Goal: Information Seeking & Learning: Learn about a topic

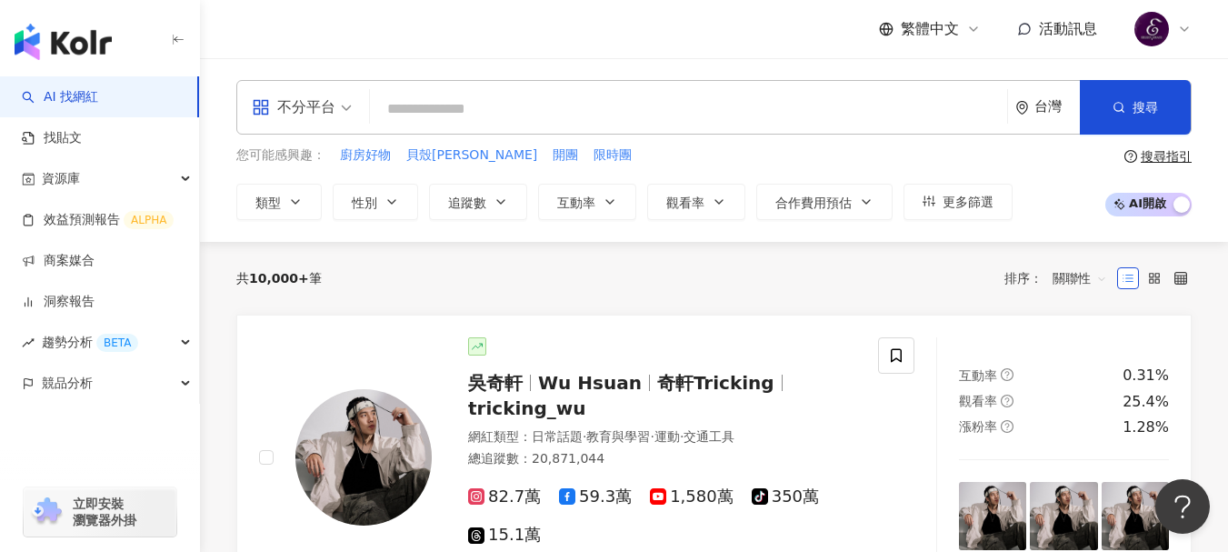
click at [510, 114] on input "search" at bounding box center [688, 109] width 622 height 35
paste input "**********"
type input "**********"
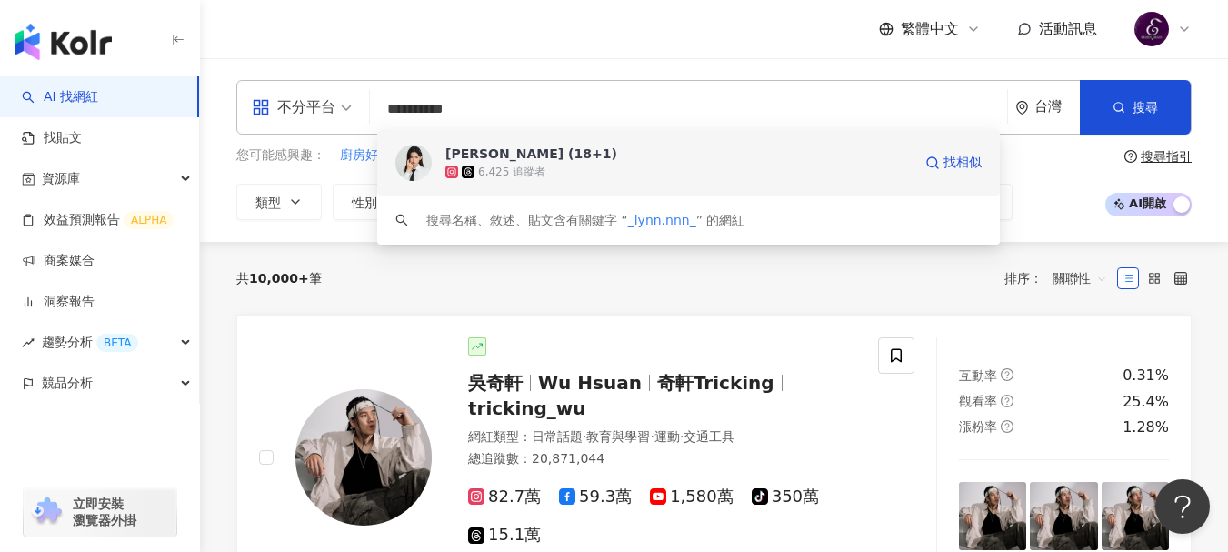
click at [506, 170] on div "6,425 追蹤者" at bounding box center [511, 171] width 67 height 15
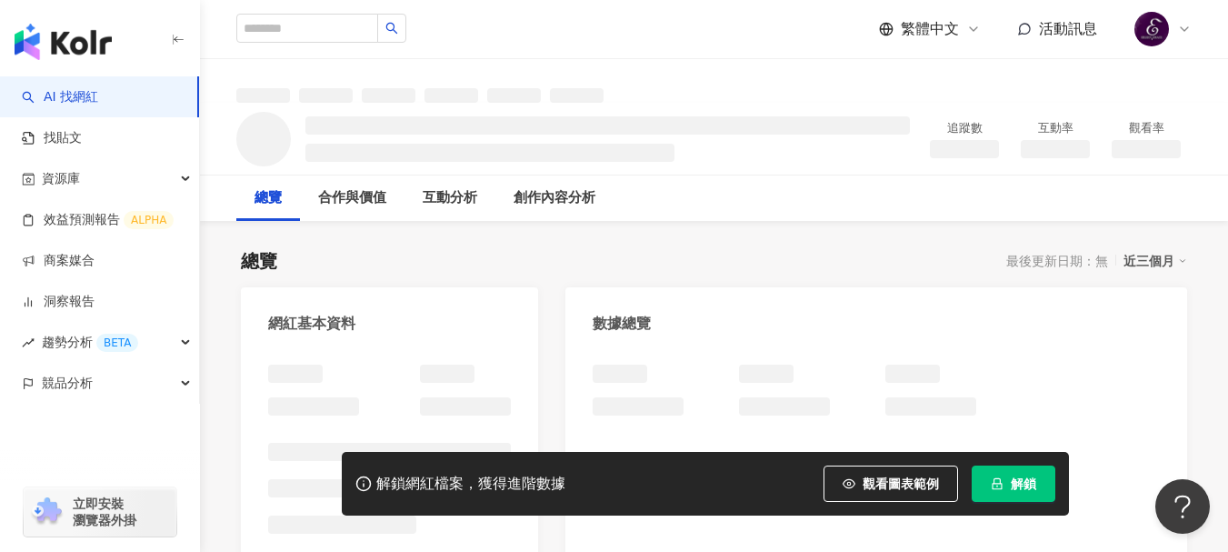
click at [1011, 503] on div "解鎖網紅檔案，獲得進階數據 觀看圖表範例 解鎖" at bounding box center [705, 484] width 727 height 64
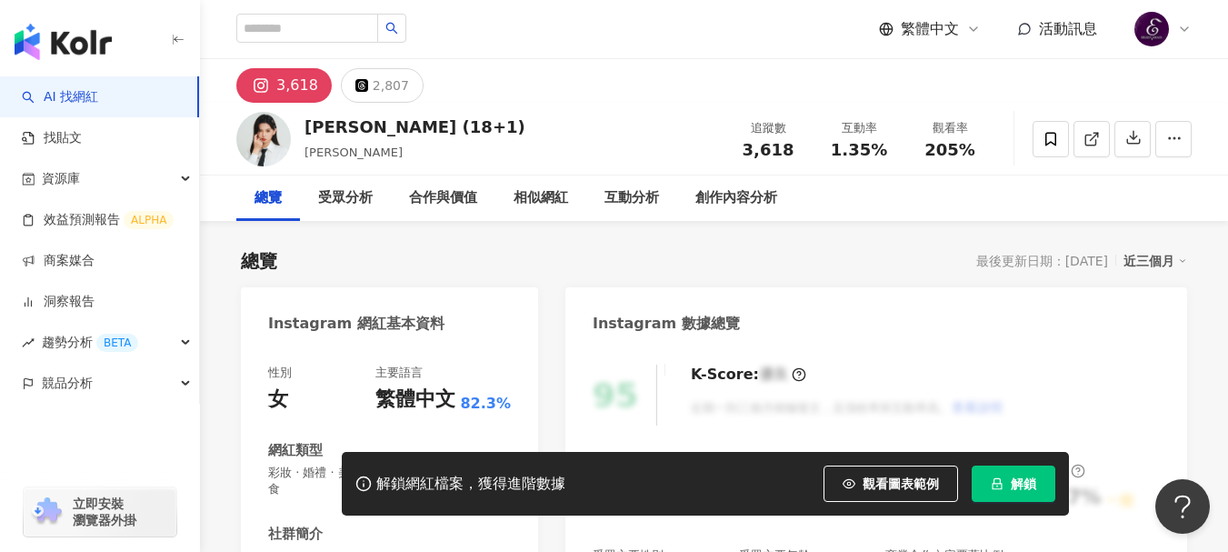
click at [1006, 479] on button "解鎖" at bounding box center [1013, 483] width 84 height 36
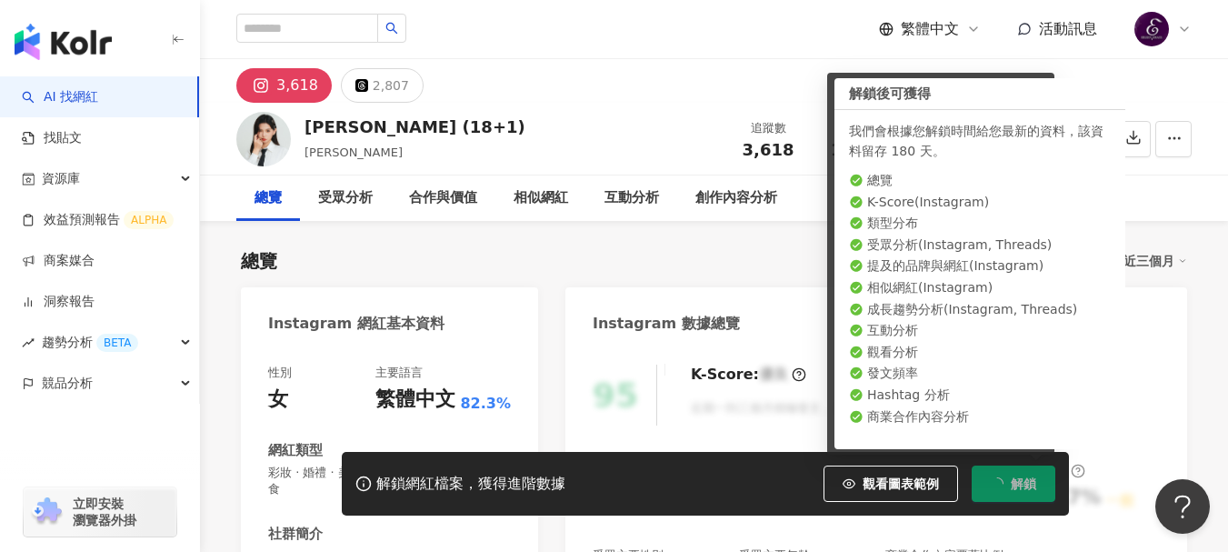
click at [647, 156] on div "[PERSON_NAME] (18+1) [PERSON_NAME] 追蹤數 3,618 互動率 1.35% 觀看率 205%" at bounding box center [714, 139] width 1028 height 72
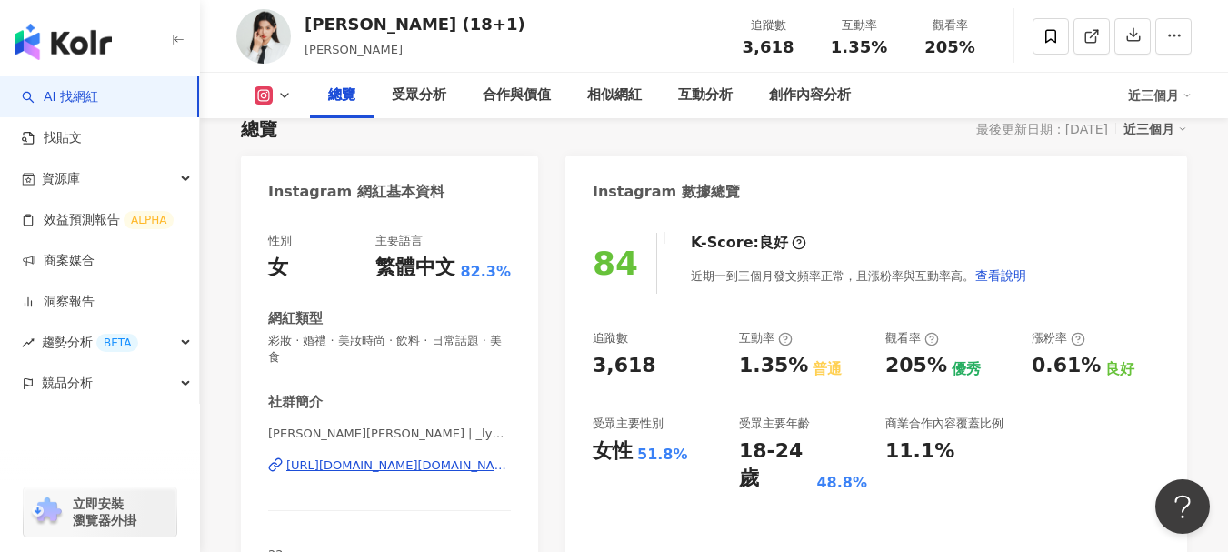
scroll to position [91, 0]
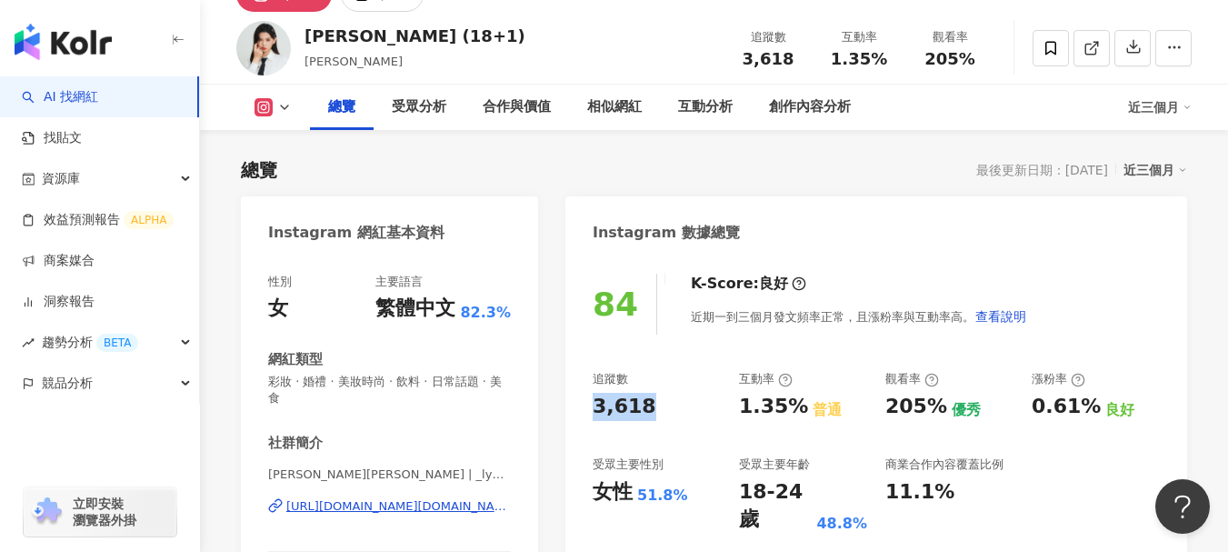
drag, startPoint x: 651, startPoint y: 412, endPoint x: 587, endPoint y: 404, distance: 64.9
click at [587, 404] on div "84 K-Score : 良好 近期一到三個月發文頻率正常，且漲粉率與互動率高。 查看說明 追蹤數 3,618 互動率 1.35% 普通 觀看率 205% 優…" at bounding box center [876, 467] width 622 height 424
copy div "3,618"
click at [85, 88] on link "AI 找網紅" at bounding box center [60, 97] width 76 height 18
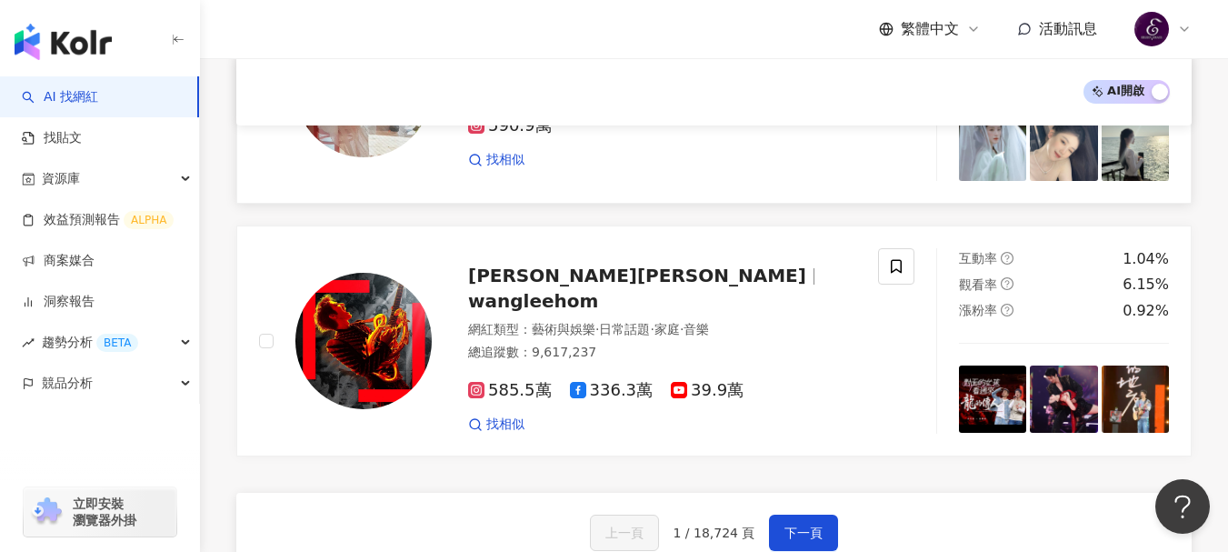
scroll to position [2817, 0]
